Goal: Transaction & Acquisition: Purchase product/service

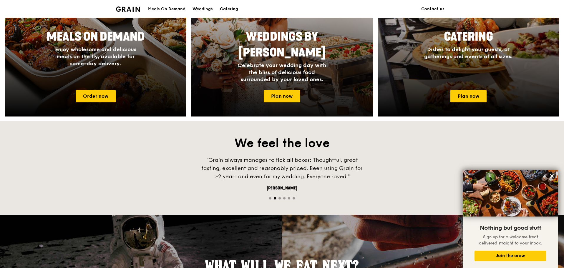
scroll to position [294, 0]
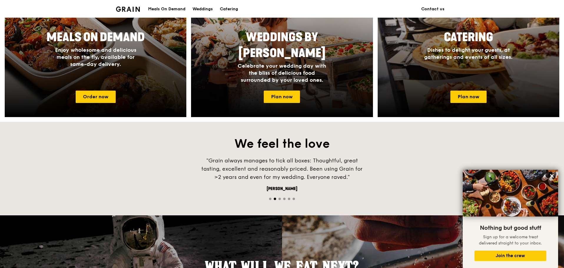
click at [170, 8] on div "Meals On Demand" at bounding box center [166, 9] width 37 height 18
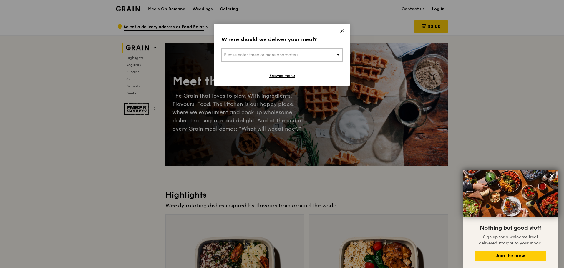
click at [338, 56] on icon at bounding box center [338, 54] width 4 height 4
click at [309, 55] on input "search" at bounding box center [282, 55] width 121 height 13
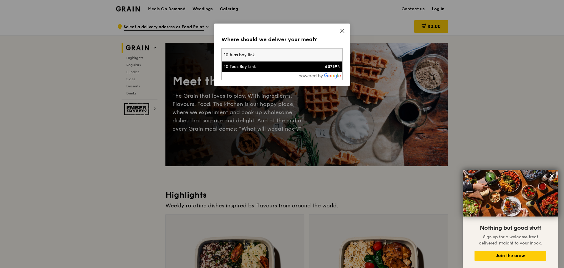
type input "10 tuas bay link"
click at [271, 68] on div "10 Tuas Bay Link" at bounding box center [267, 67] width 87 height 6
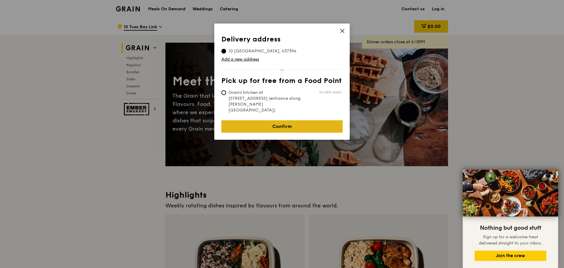
click at [278, 120] on link "Confirm" at bounding box center [281, 126] width 121 height 12
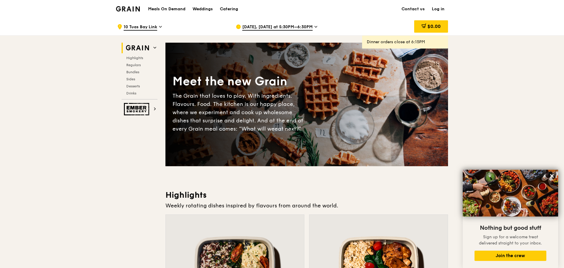
click at [315, 28] on icon at bounding box center [315, 26] width 3 height 5
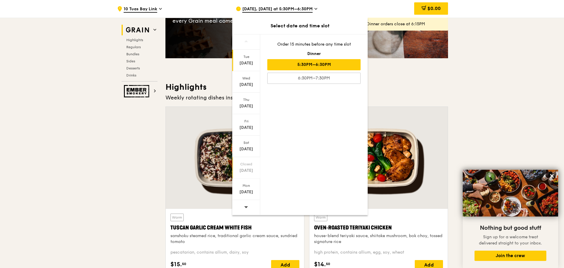
scroll to position [59, 0]
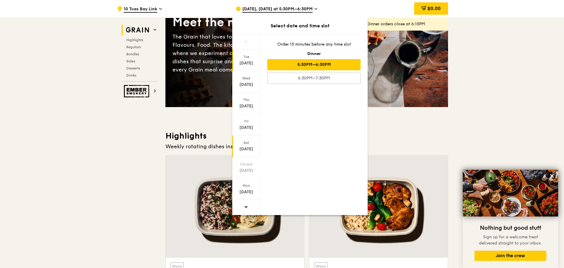
click at [248, 147] on div "[DATE]" at bounding box center [246, 149] width 26 height 6
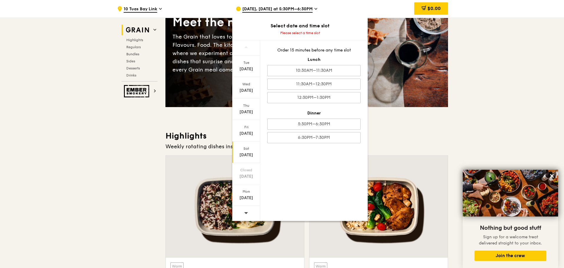
click at [248, 155] on div "[DATE]" at bounding box center [246, 155] width 26 height 6
click at [253, 134] on div "[DATE]" at bounding box center [246, 134] width 26 height 6
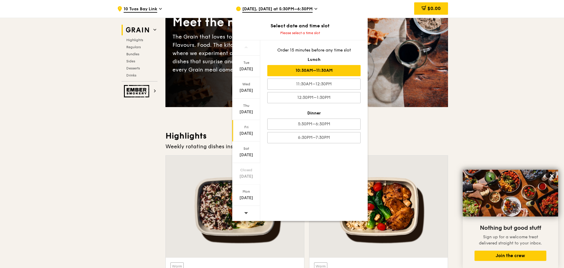
click at [310, 70] on div "10:30AM–11:30AM" at bounding box center [313, 70] width 93 height 11
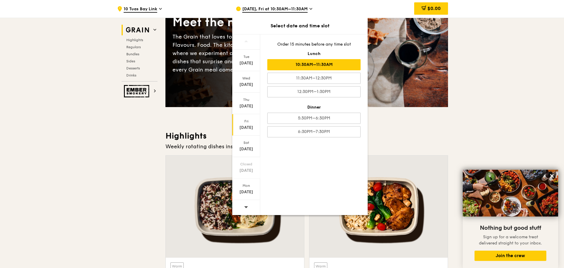
click at [394, 133] on h3 "Highlights" at bounding box center [306, 136] width 282 height 11
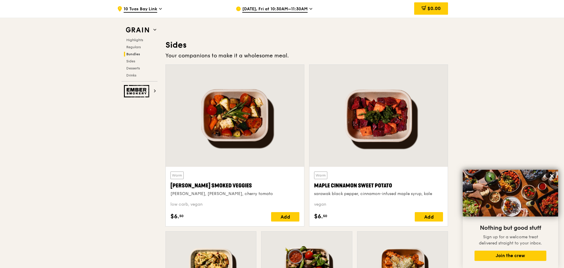
scroll to position [1441, 0]
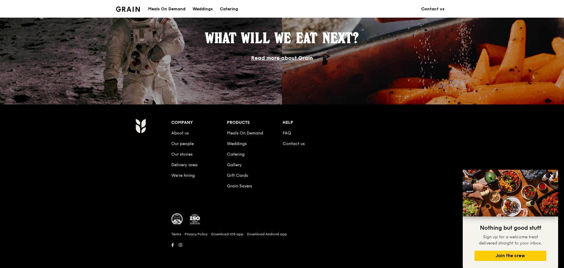
scroll to position [294, 0]
